Goal: Task Accomplishment & Management: Complete application form

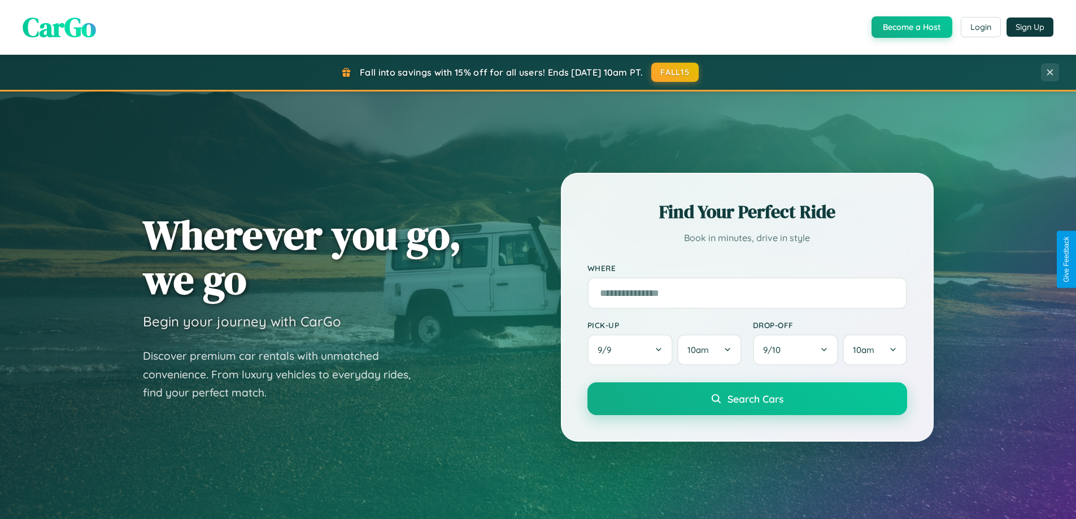
scroll to position [2174, 0]
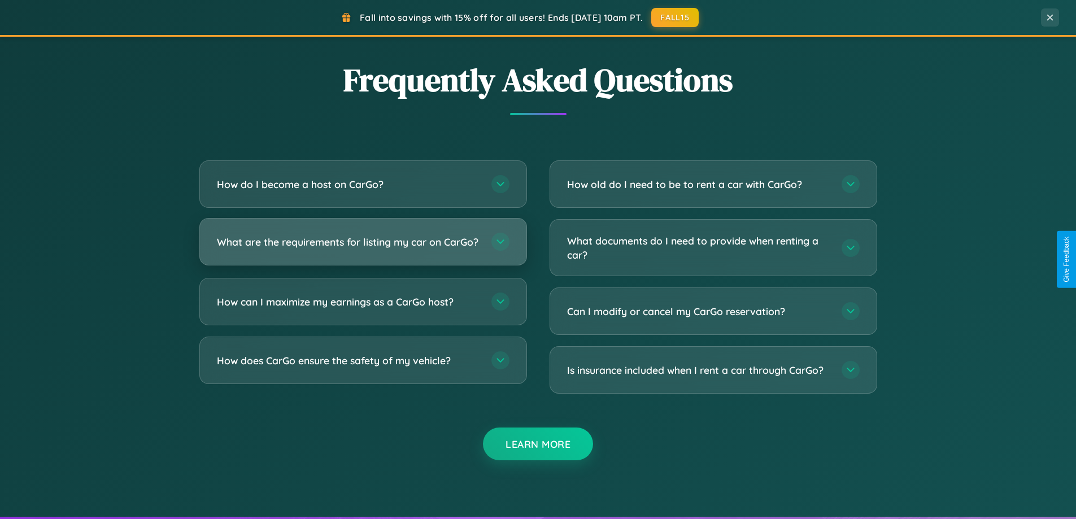
click at [363, 246] on h3 "What are the requirements for listing my car on CarGo?" at bounding box center [348, 242] width 263 height 14
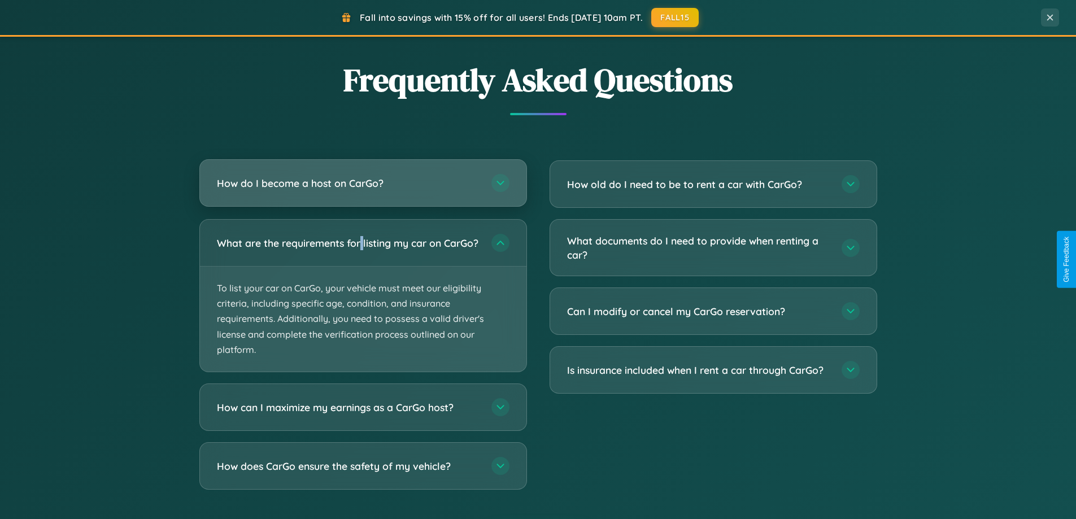
click at [363, 184] on h3 "How do I become a host on CarGo?" at bounding box center [348, 183] width 263 height 14
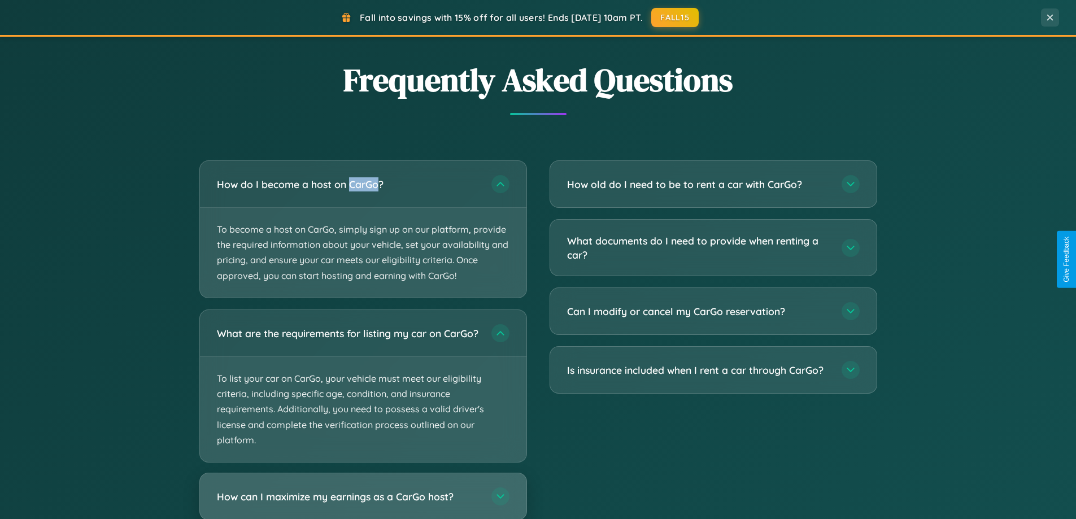
click at [363, 501] on h3 "How can I maximize my earnings as a CarGo host?" at bounding box center [348, 496] width 263 height 14
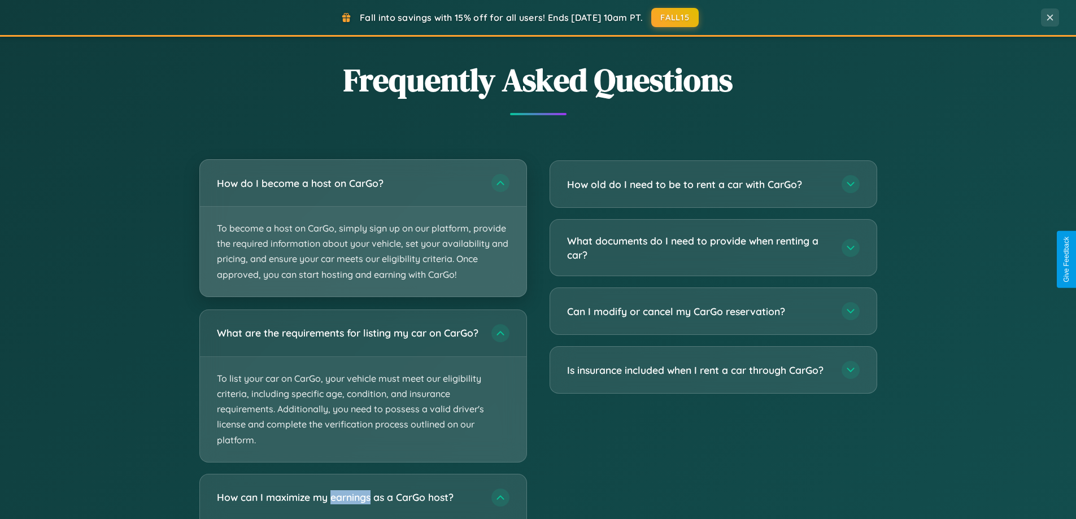
click at [363, 228] on p "To become a host on CarGo, simply sign up on our platform, provide the required…" at bounding box center [363, 252] width 327 height 90
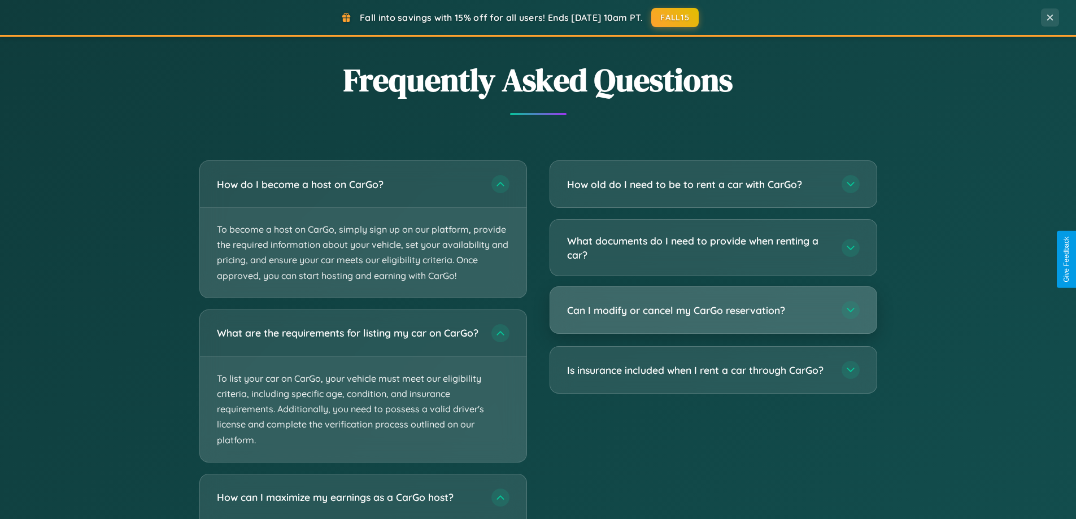
click at [713, 311] on h3 "Can I modify or cancel my CarGo reservation?" at bounding box center [698, 310] width 263 height 14
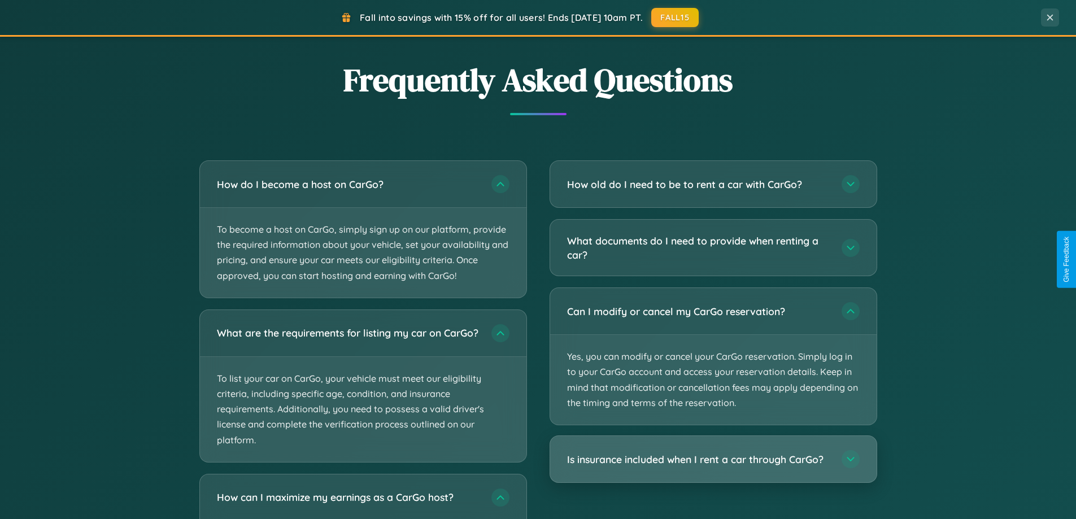
click at [713, 459] on h3 "Is insurance included when I rent a car through CarGo?" at bounding box center [698, 460] width 263 height 14
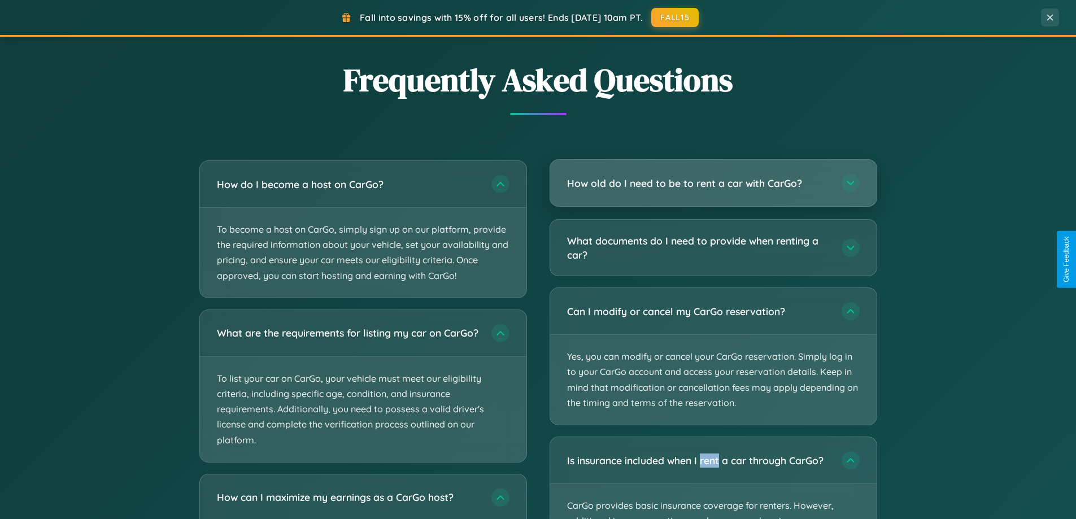
click at [713, 183] on h3 "How old do I need to be to rent a car with CarGo?" at bounding box center [698, 183] width 263 height 14
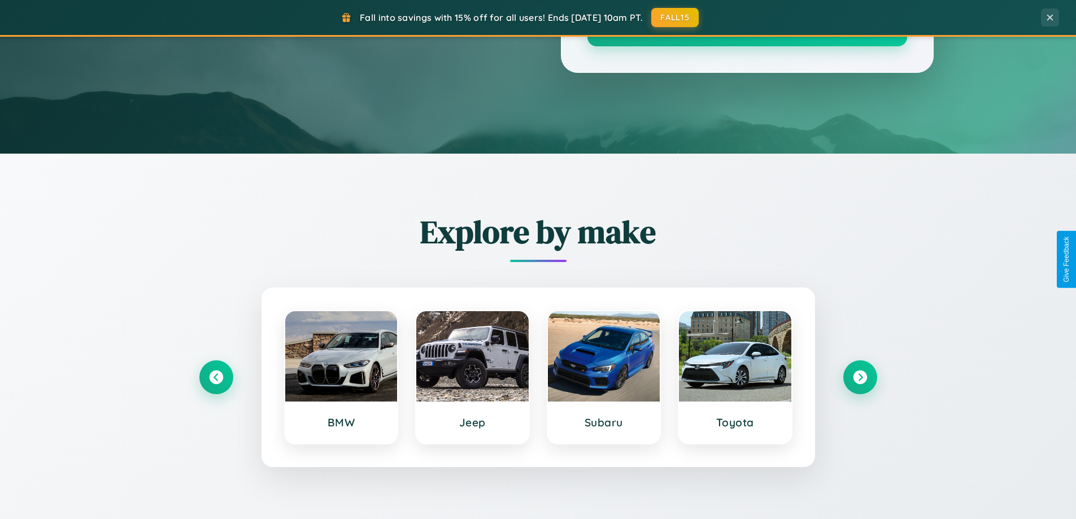
scroll to position [0, 0]
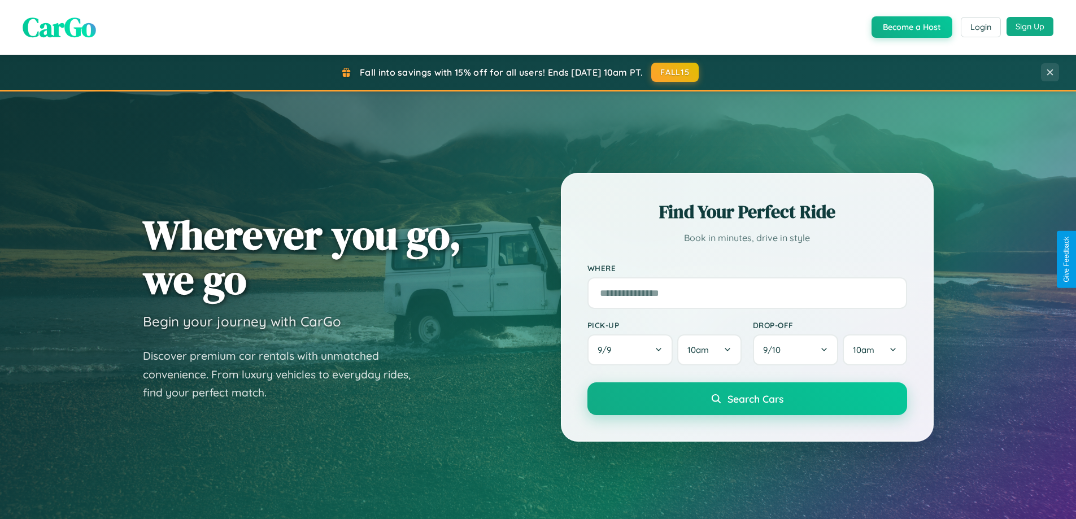
click at [1030, 27] on button "Sign Up" at bounding box center [1030, 26] width 47 height 19
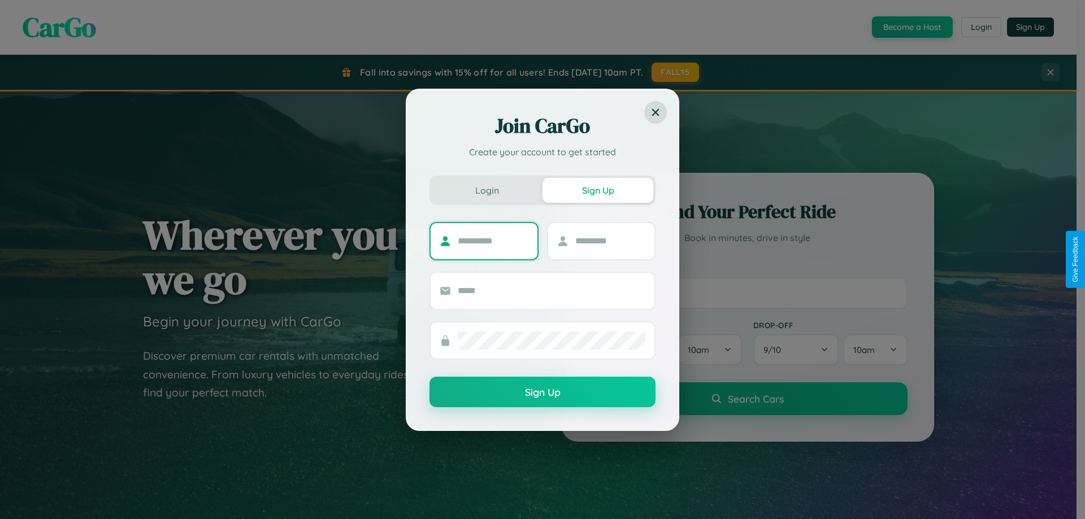
click at [493, 241] on input "text" at bounding box center [493, 241] width 71 height 18
type input "*****"
click at [610, 241] on input "text" at bounding box center [610, 241] width 71 height 18
type input "******"
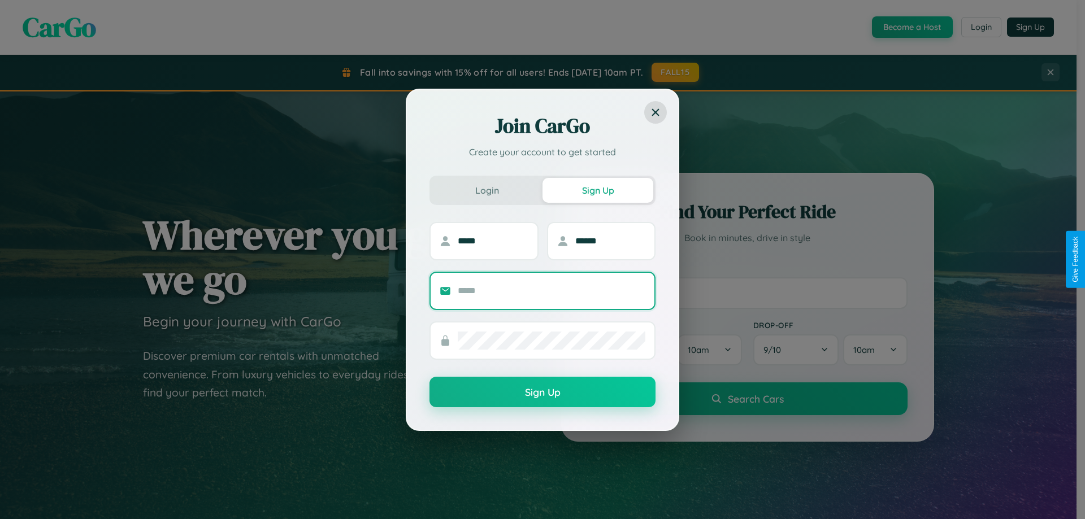
click at [551, 290] on input "text" at bounding box center [552, 291] width 188 height 18
type input "**********"
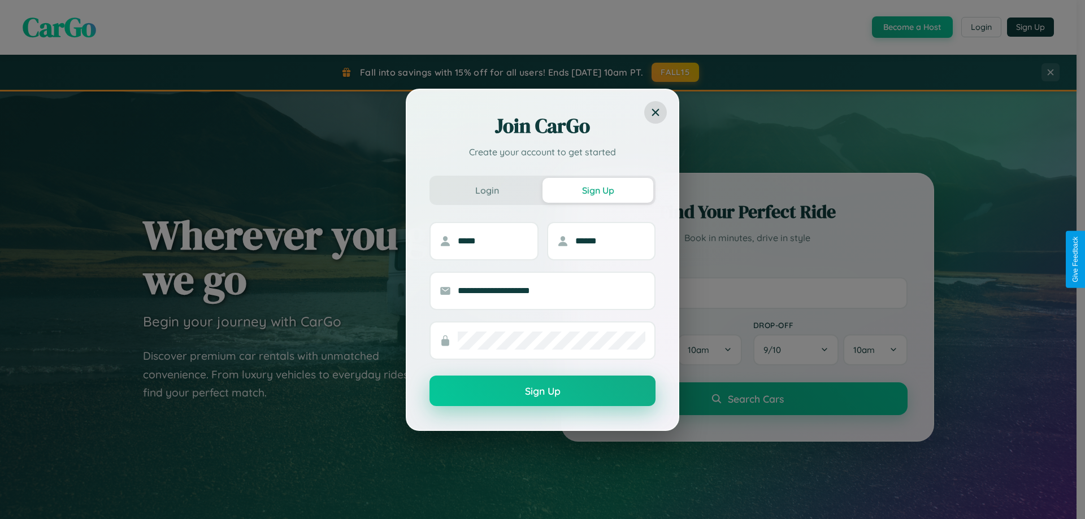
click at [542, 392] on button "Sign Up" at bounding box center [542, 391] width 226 height 31
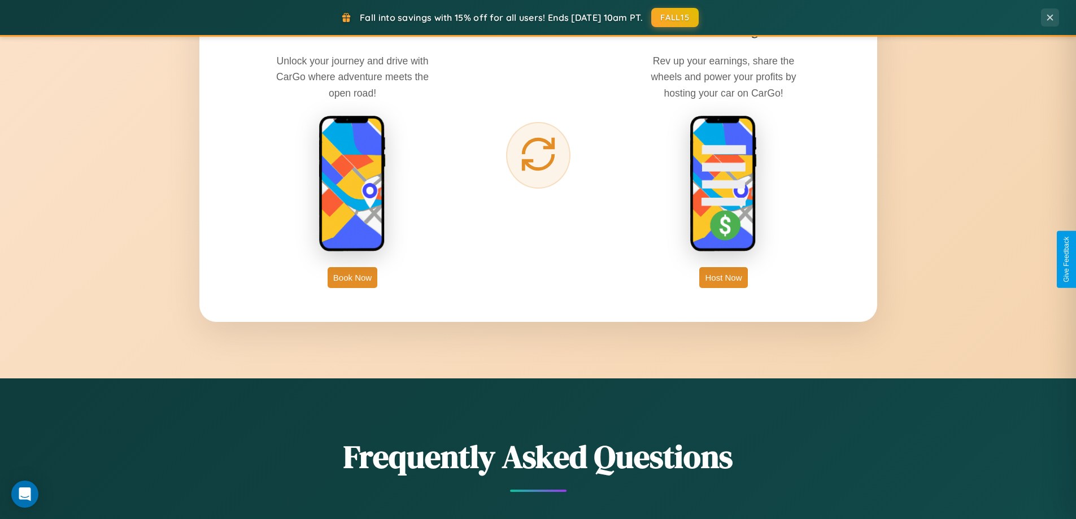
scroll to position [1815, 0]
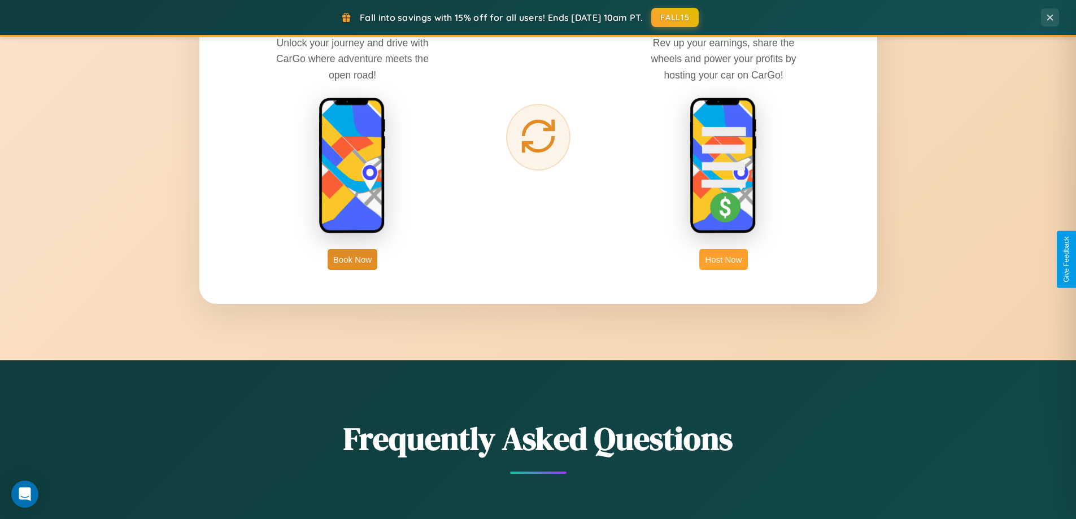
click at [724, 259] on button "Host Now" at bounding box center [723, 259] width 48 height 21
